Goal: Obtain resource: Obtain resource

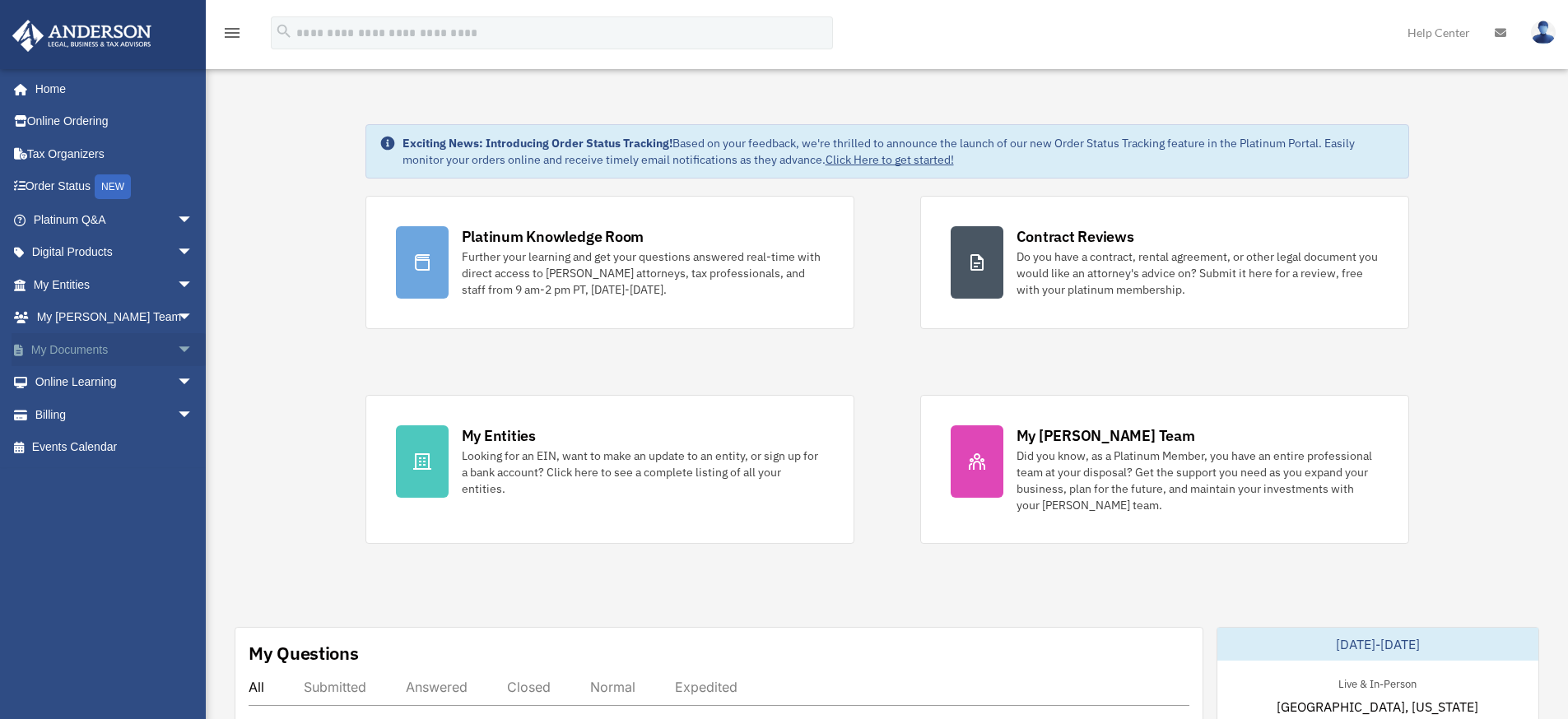
click at [177, 347] on span "arrow_drop_down" at bounding box center [193, 350] width 33 height 33
click at [177, 346] on span "arrow_drop_up" at bounding box center [193, 350] width 33 height 33
click at [177, 343] on span "arrow_drop_down" at bounding box center [193, 350] width 33 height 33
click at [77, 381] on link "Box" at bounding box center [121, 382] width 195 height 33
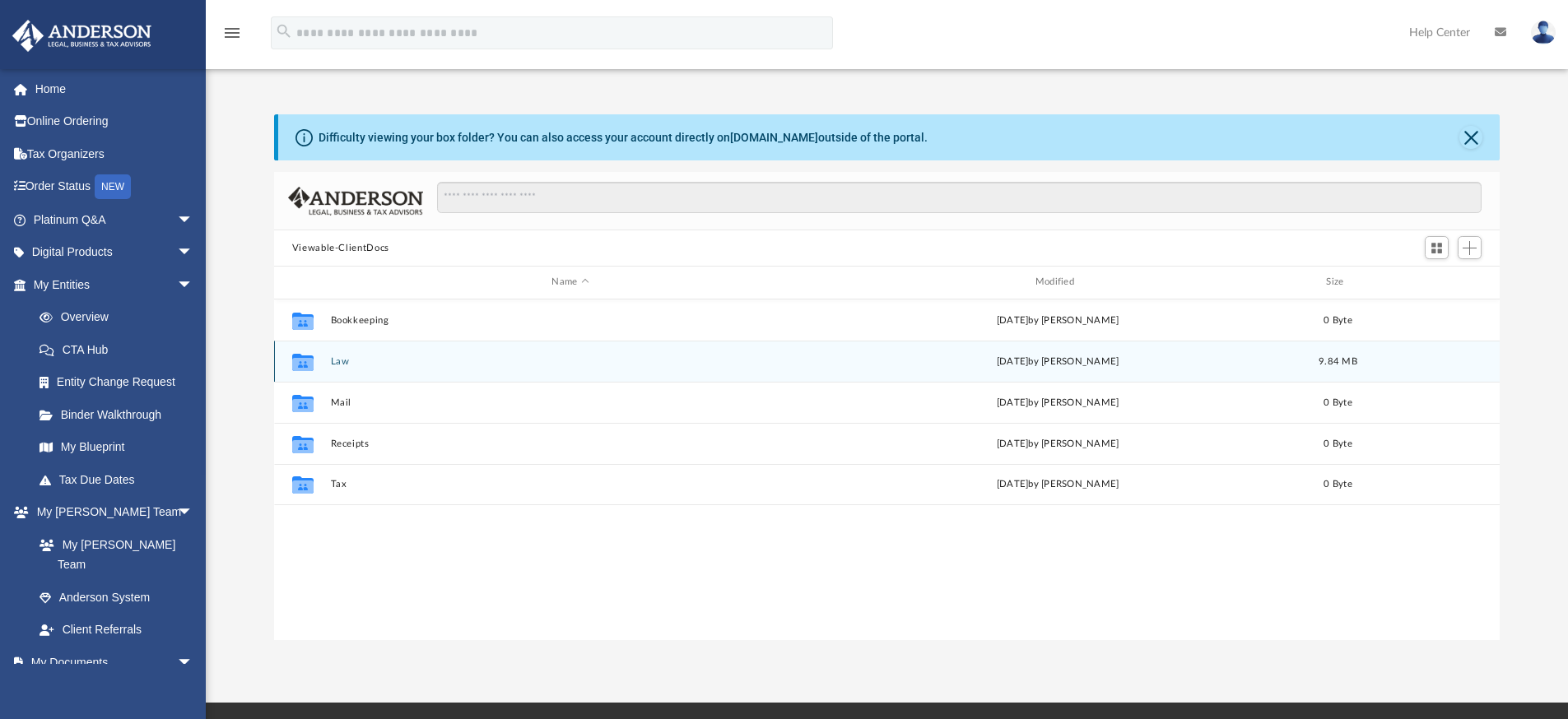
scroll to position [362, 1214]
click at [341, 363] on button "Law" at bounding box center [569, 362] width 480 height 11
click at [356, 357] on button "Book By Four, LLC" at bounding box center [569, 362] width 480 height 11
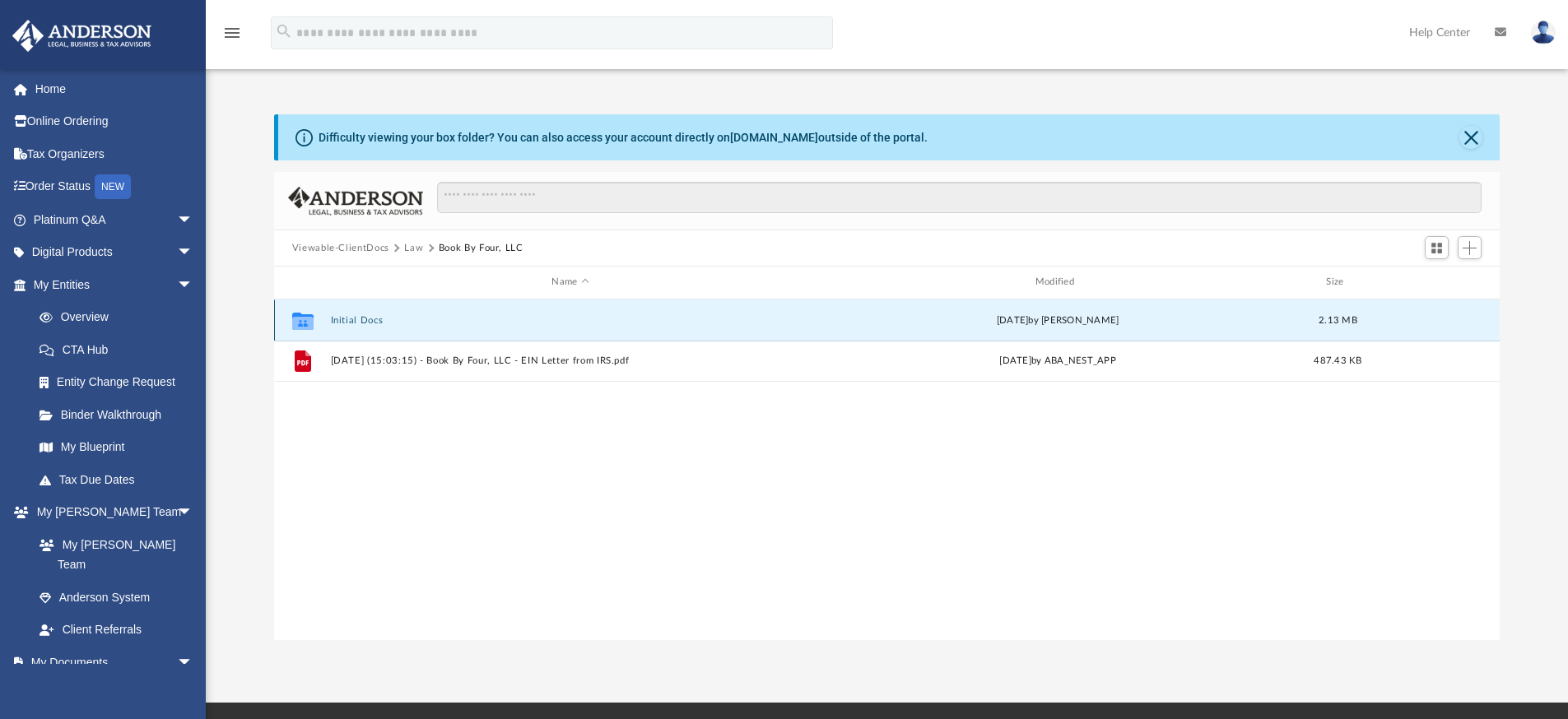
click at [360, 321] on button "Initial Docs" at bounding box center [569, 321] width 480 height 11
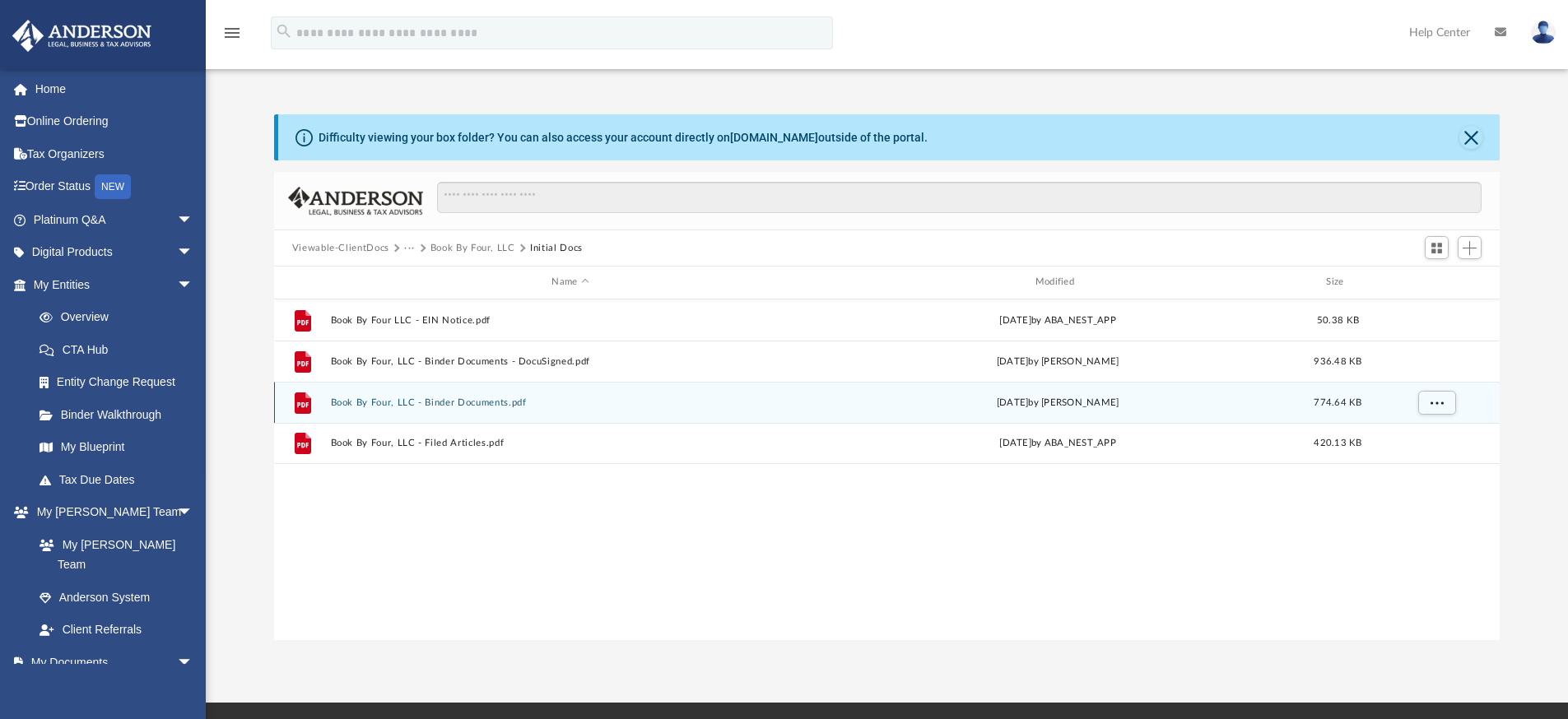
click at [457, 402] on button "Book By Four, LLC - Binder Documents.pdf" at bounding box center [569, 403] width 480 height 11
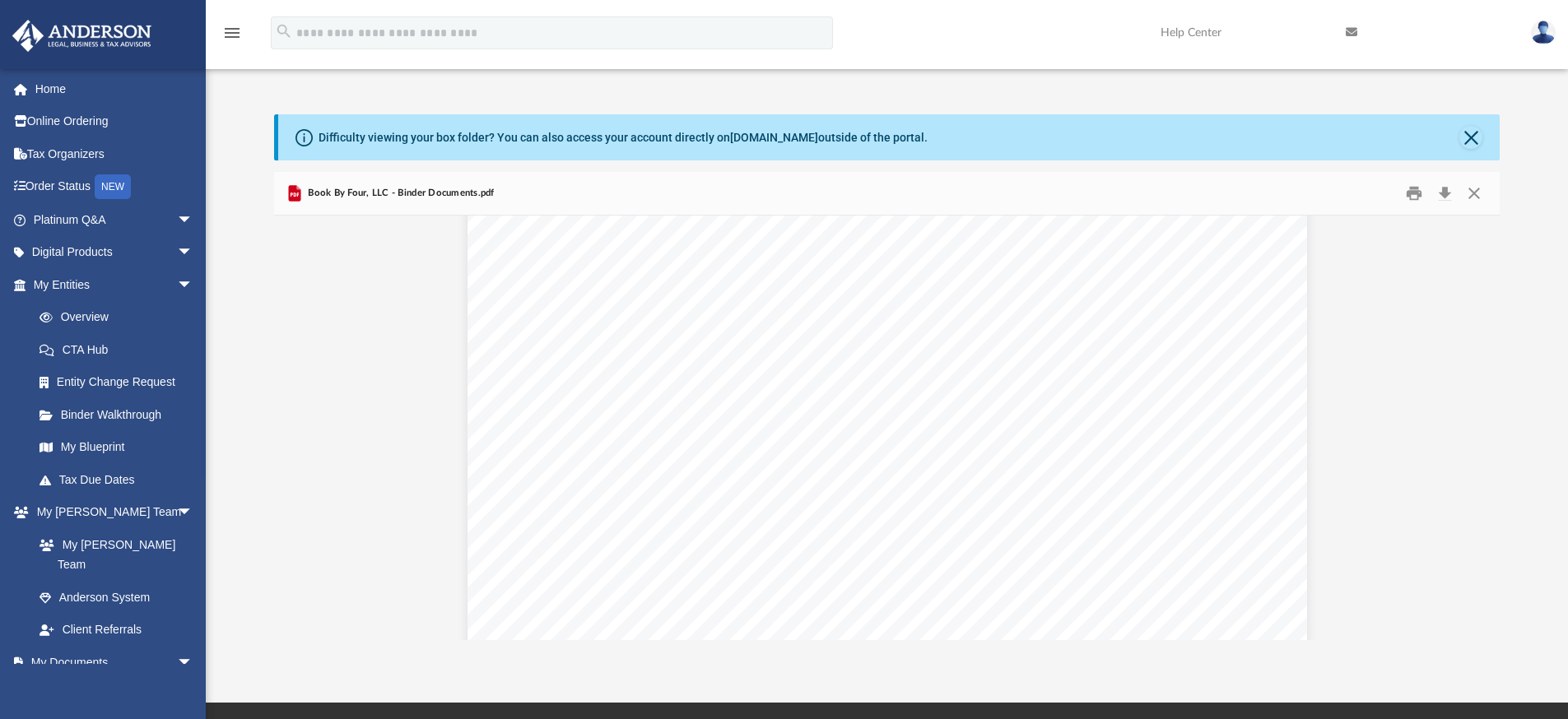
scroll to position [13935, 0]
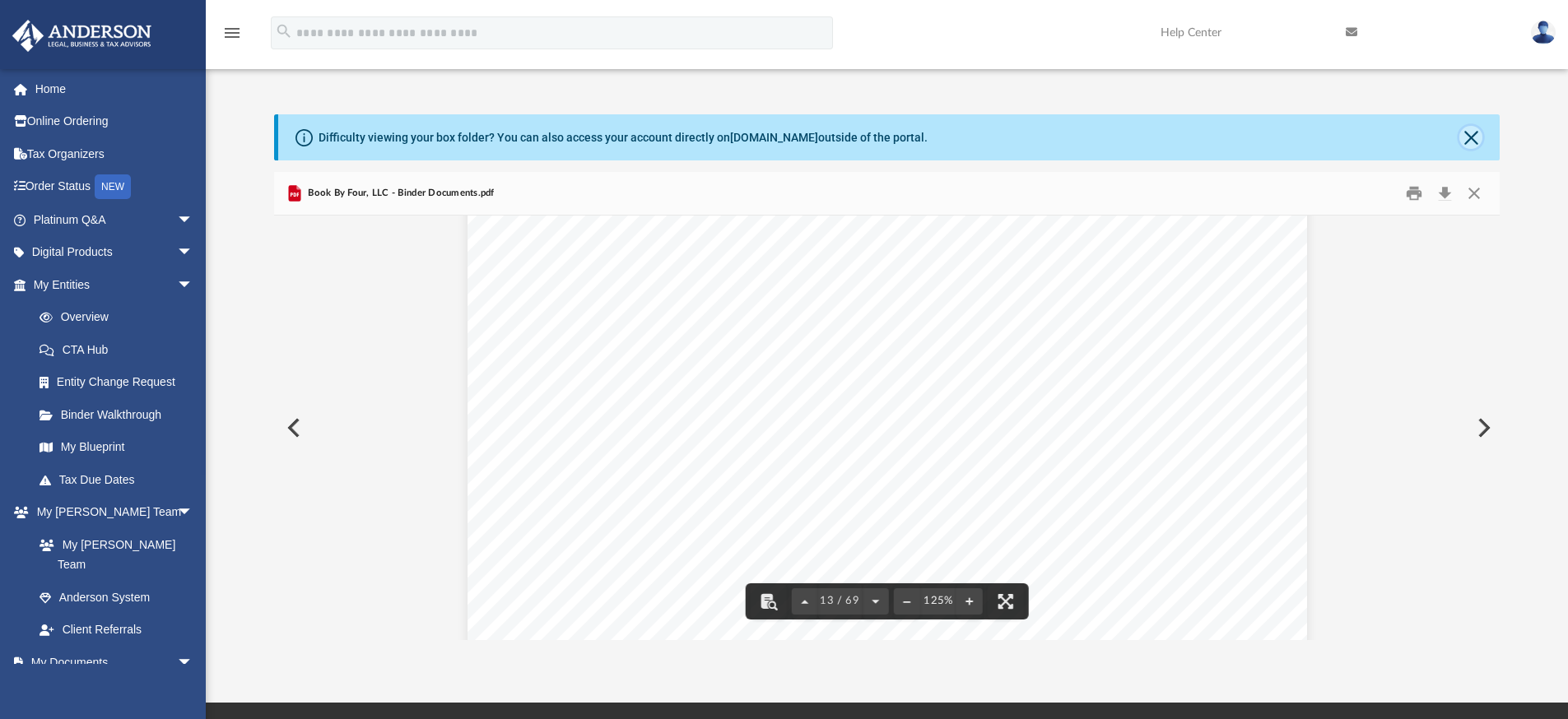
click at [1469, 140] on button "Close" at bounding box center [1471, 137] width 23 height 23
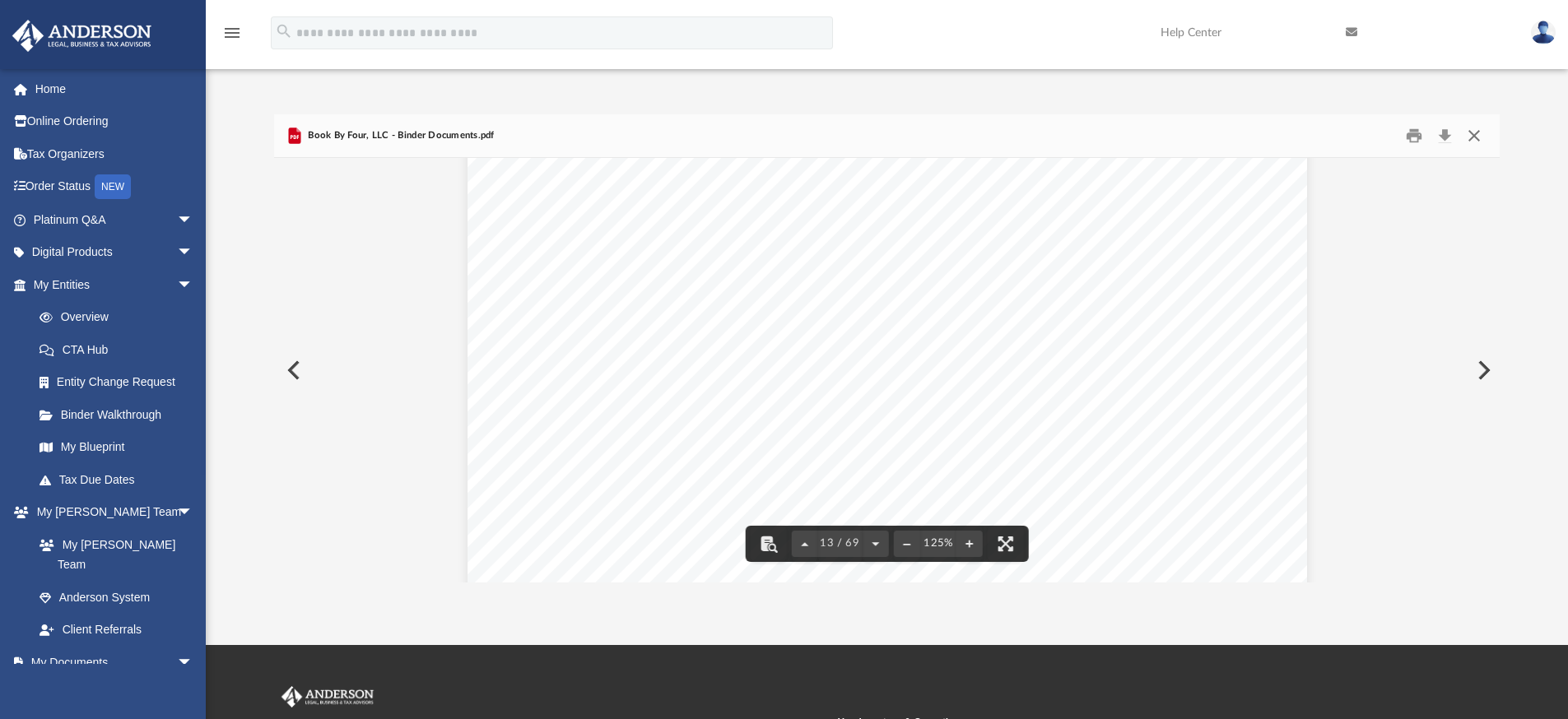
click at [1488, 135] on button "Close" at bounding box center [1474, 136] width 30 height 26
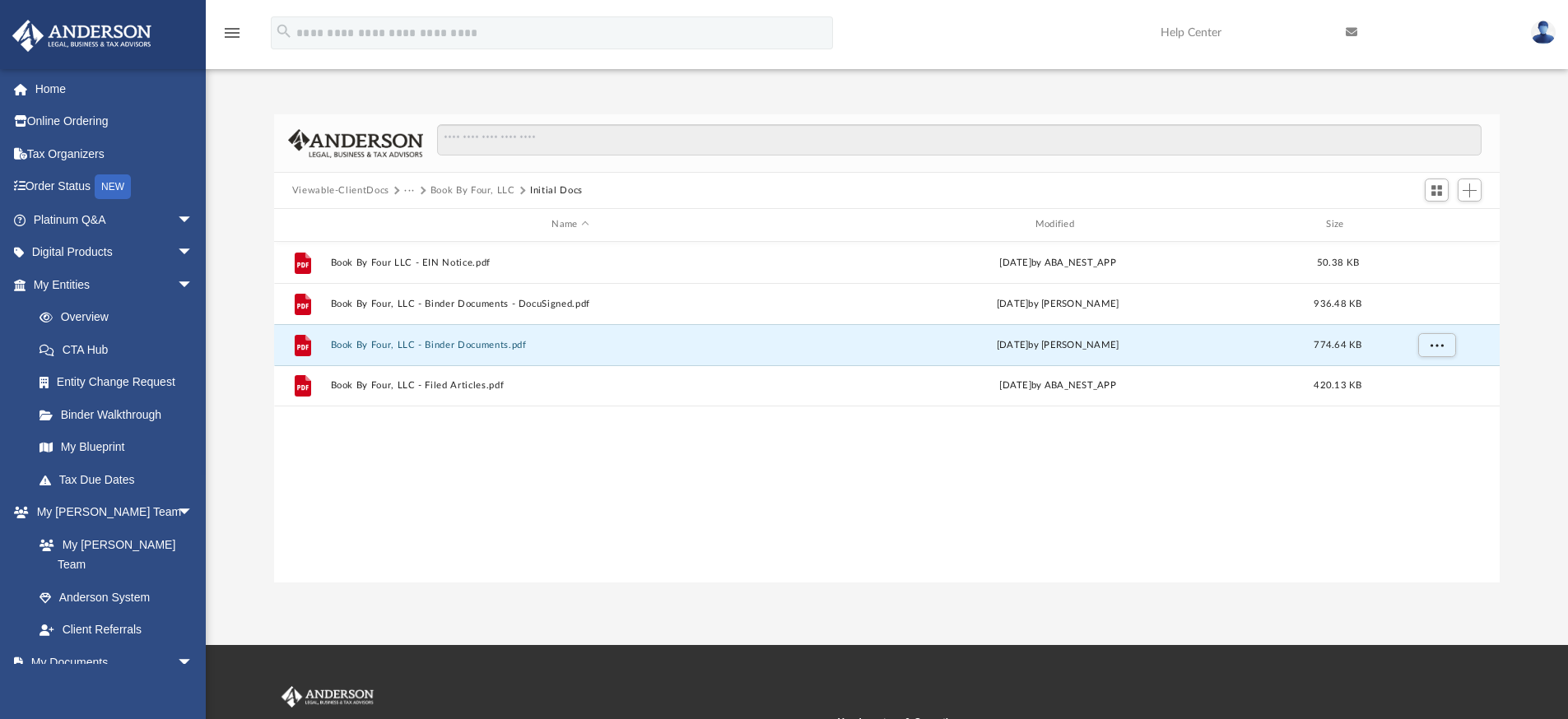
click at [431, 449] on div "File Book By Four LLC - EIN Notice.pdf Fri Jun 27 2025 by ABA_NEST_APP 50.38 KB…" at bounding box center [887, 412] width 1226 height 341
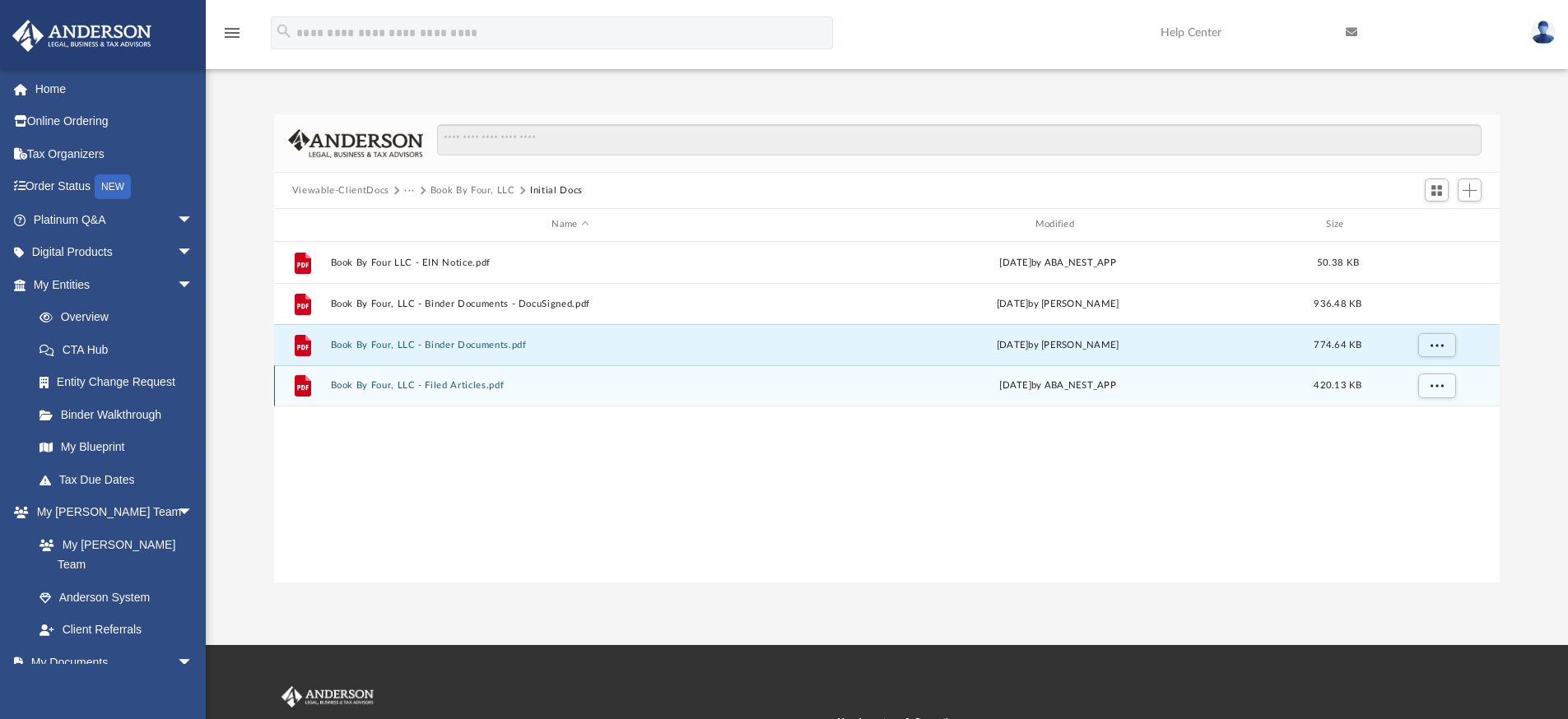
click at [440, 389] on button "Book By Four, LLC - Filed Articles.pdf" at bounding box center [569, 386] width 480 height 11
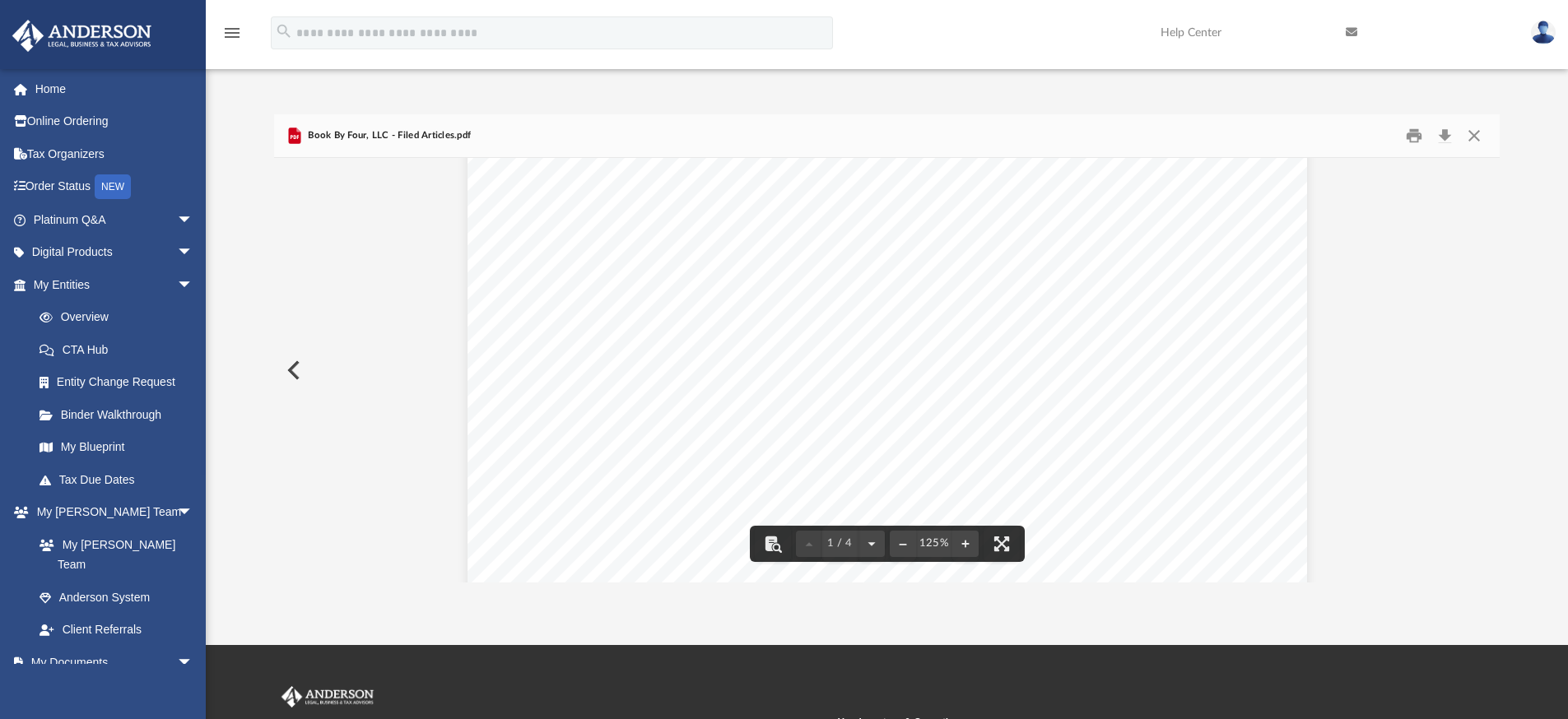
scroll to position [733, 0]
click at [1471, 130] on button "Close" at bounding box center [1474, 136] width 30 height 26
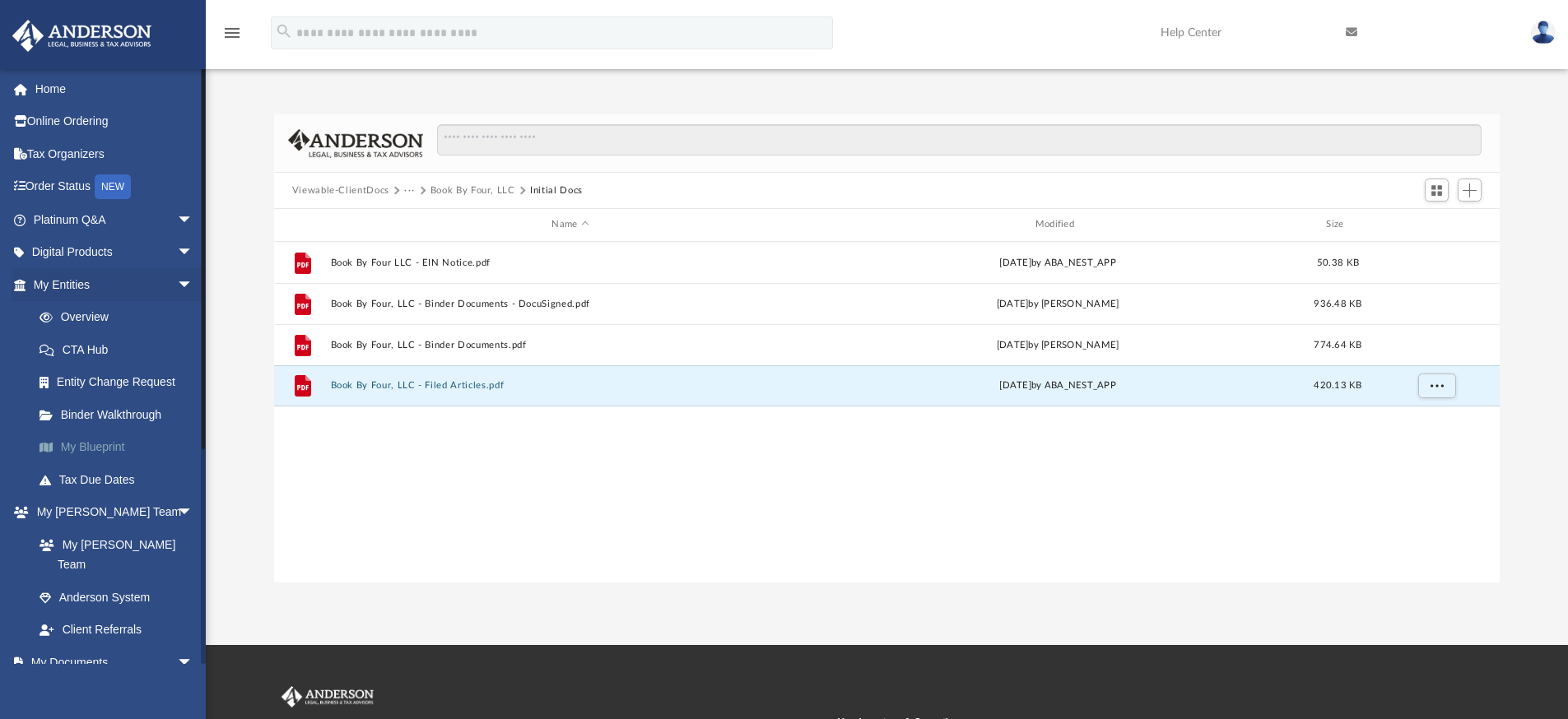
click at [81, 439] on link "My Blueprint" at bounding box center [121, 447] width 195 height 33
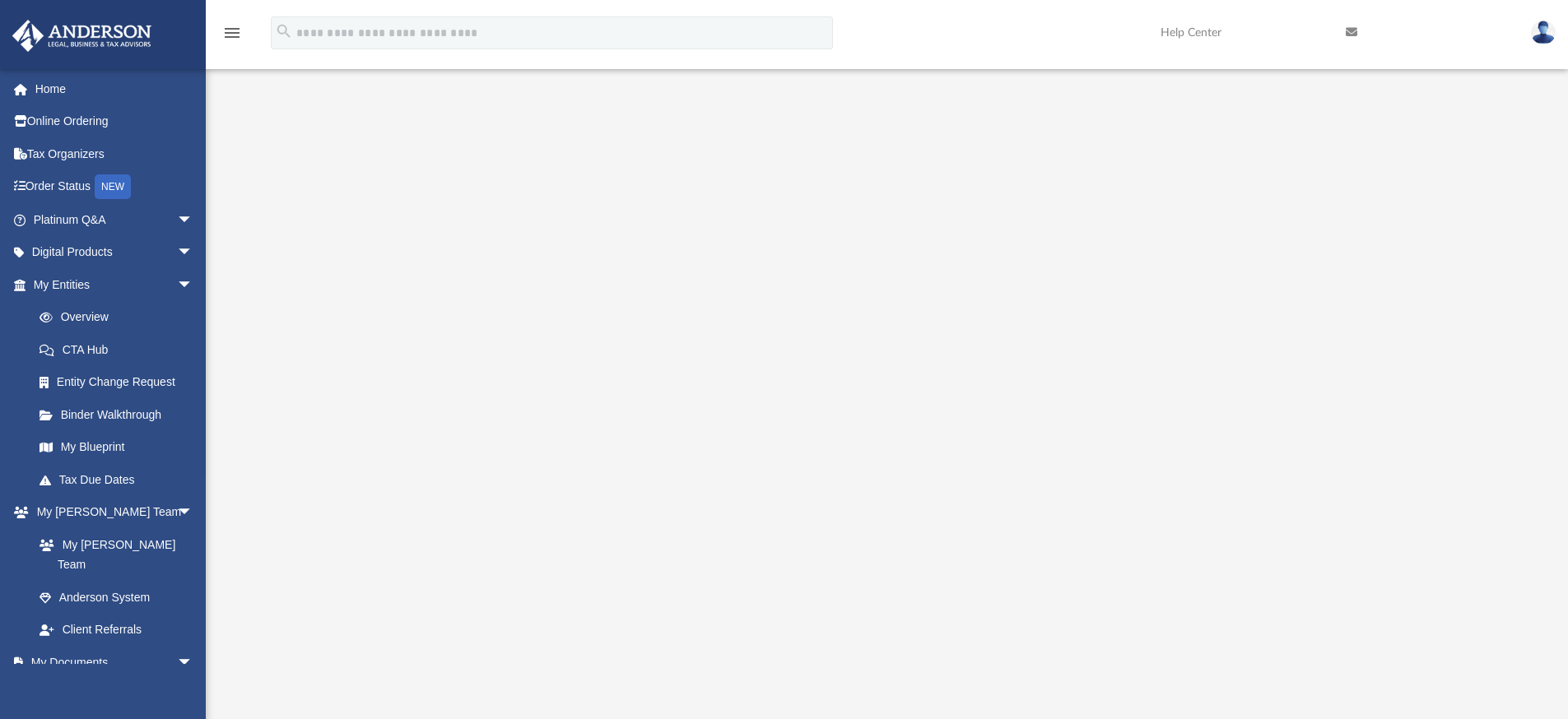
scroll to position [32, 0]
